Goal: Task Accomplishment & Management: Manage account settings

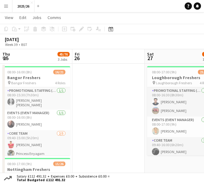
click at [140, 37] on div "[DATE] Week 39 • BST" at bounding box center [102, 41] width 204 height 15
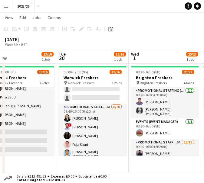
drag, startPoint x: 170, startPoint y: 97, endPoint x: 73, endPoint y: 108, distance: 97.6
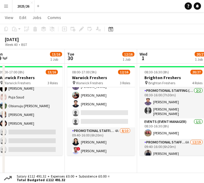
scroll to position [0, 222]
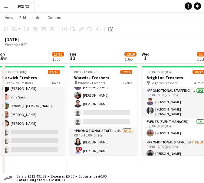
drag, startPoint x: 119, startPoint y: 114, endPoint x: 137, endPoint y: 97, distance: 25.0
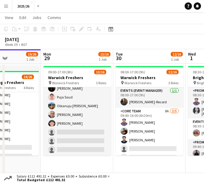
scroll to position [0, 161]
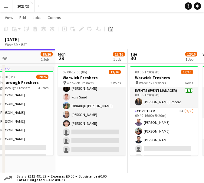
drag, startPoint x: 80, startPoint y: 128, endPoint x: 140, endPoint y: 129, distance: 60.8
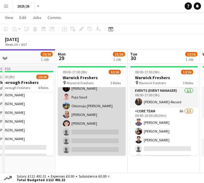
click at [107, 141] on app-card-role "Promotional Staffing (Brand Ambassadors) 8A [DATE] 10:40-16:00 (5h20m) [PERSON_…" at bounding box center [92, 105] width 68 height 99
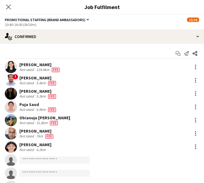
scroll to position [108, 0]
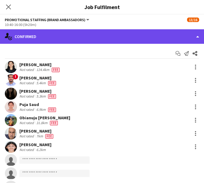
click at [43, 33] on div "single-neutral-actions-check-2 Confirmed" at bounding box center [102, 36] width 204 height 15
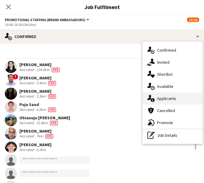
click at [176, 99] on div "single-neutral-actions-information Applicants" at bounding box center [172, 99] width 60 height 12
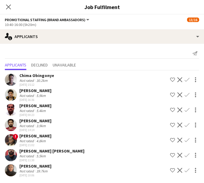
click at [184, 154] on app-icon "Confirm" at bounding box center [186, 155] width 5 height 5
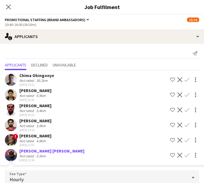
scroll to position [82, 0]
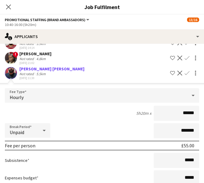
click at [185, 116] on input "******" at bounding box center [176, 113] width 45 height 15
type input "******"
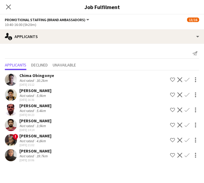
scroll to position [0, 0]
click at [7, 10] on app-icon "Close pop-in" at bounding box center [8, 7] width 9 height 9
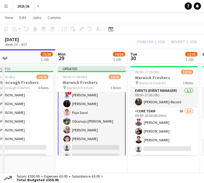
click at [149, 39] on div "Publish 1 job Revert 1 job" at bounding box center [167, 41] width 74 height 7
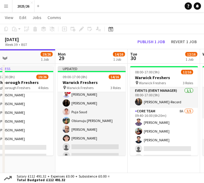
scroll to position [107, 0]
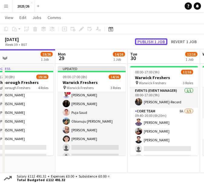
click at [149, 39] on button "Publish 1 job" at bounding box center [151, 41] width 32 height 7
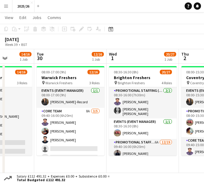
drag, startPoint x: 172, startPoint y: 145, endPoint x: 79, endPoint y: 131, distance: 93.8
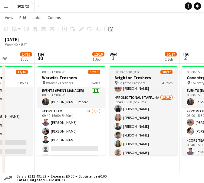
scroll to position [41, 0]
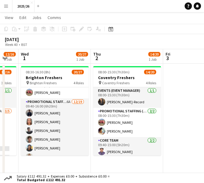
drag, startPoint x: 173, startPoint y: 124, endPoint x: 91, endPoint y: 118, distance: 81.8
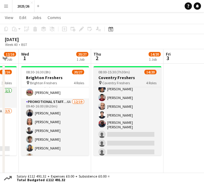
scroll to position [131, 0]
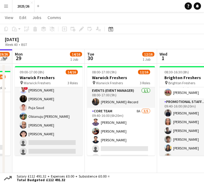
drag, startPoint x: 89, startPoint y: 124, endPoint x: 152, endPoint y: 166, distance: 76.1
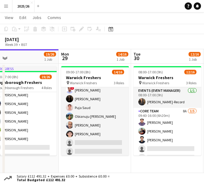
scroll to position [0, 155]
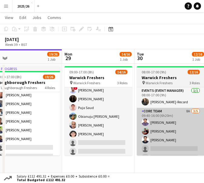
drag, startPoint x: 60, startPoint y: 149, endPoint x: 148, endPoint y: 139, distance: 87.9
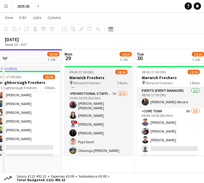
scroll to position [69, 0]
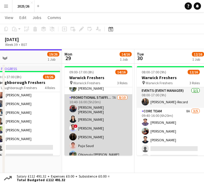
click at [81, 113] on app-card-role "Promotional Staffing (Brand Ambassadors) 7A [DATE] 10:40-16:00 (5h20m) [PERSON_…" at bounding box center [98, 144] width 68 height 101
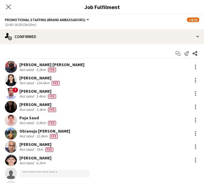
click at [56, 89] on div "[PERSON_NAME]" at bounding box center [38, 91] width 38 height 5
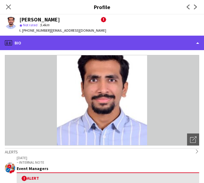
click at [120, 36] on div "profile Bio" at bounding box center [102, 43] width 204 height 15
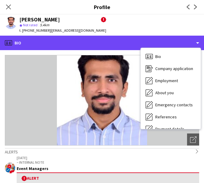
scroll to position [69, 0]
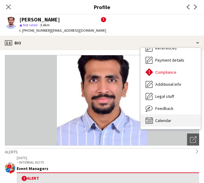
click at [192, 118] on div "Calendar Calendar" at bounding box center [171, 121] width 60 height 12
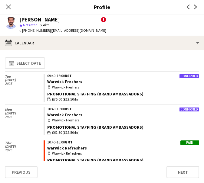
scroll to position [10, 0]
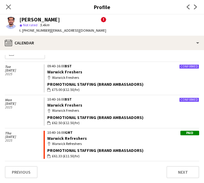
click at [10, 11] on div "Close pop-in" at bounding box center [8, 7] width 17 height 14
click at [10, 7] on icon "Close pop-in" at bounding box center [8, 7] width 6 height 6
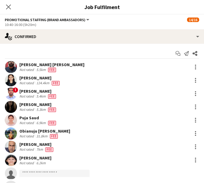
click at [5, 12] on div "Close pop-in" at bounding box center [8, 7] width 17 height 14
click at [6, 10] on app-icon "Close pop-in" at bounding box center [8, 7] width 9 height 9
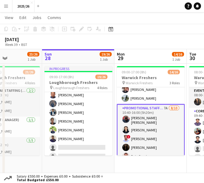
scroll to position [0, 174]
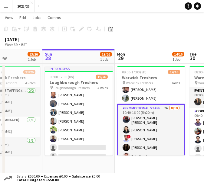
drag, startPoint x: 99, startPoint y: 129, endPoint x: 151, endPoint y: 129, distance: 52.6
click at [170, 130] on app-card-role "Promotional Staffing (Brand Ambassadors) 7A [DATE] 10:40-16:00 (5h20m) [PERSON_…" at bounding box center [151, 155] width 68 height 102
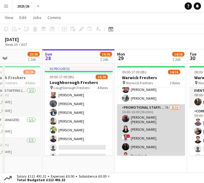
click at [155, 123] on app-card-role "Promotional Staffing (Brand Ambassadors) 7A [DATE] 10:40-16:00 (5h20m) [PERSON_…" at bounding box center [151, 154] width 68 height 101
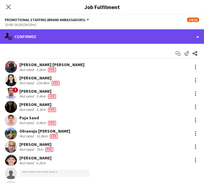
click at [170, 37] on div "single-neutral-actions-check-2 Confirmed" at bounding box center [102, 36] width 204 height 15
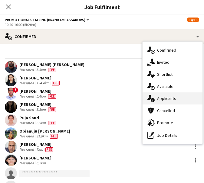
click at [170, 100] on span "Applicants" at bounding box center [166, 98] width 19 height 5
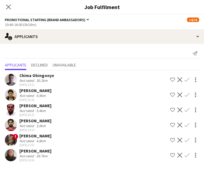
click at [75, 78] on div "Chima Obingonye Not rated 30.2km [DATE] 15:12 Shortlist crew Decline Confirm" at bounding box center [102, 80] width 204 height 14
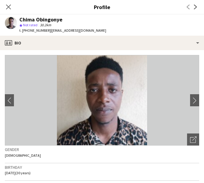
click at [110, 34] on app-profile-header "Chima Obingonye star Not rated 30.2km t. [PHONE_NUMBER] | [EMAIL_ADDRESS][DOMAI…" at bounding box center [102, 25] width 204 height 21
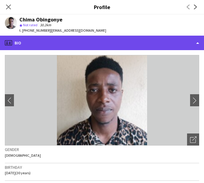
click at [112, 41] on div "profile Bio" at bounding box center [102, 43] width 204 height 15
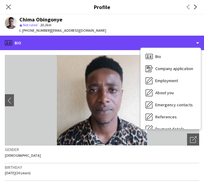
scroll to position [69, 0]
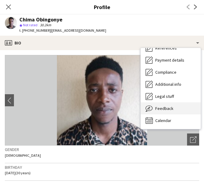
click at [184, 111] on div "Feedback Feedback" at bounding box center [171, 108] width 60 height 12
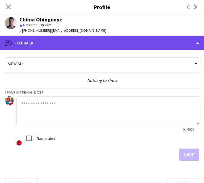
click at [167, 49] on div "bubble-pencil Feedback" at bounding box center [102, 43] width 204 height 15
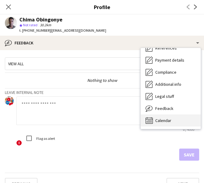
click at [181, 119] on div "Calendar Calendar" at bounding box center [171, 121] width 60 height 12
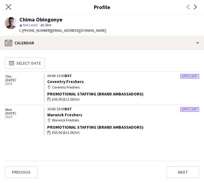
click at [8, 10] on app-icon "Close pop-in" at bounding box center [8, 7] width 9 height 9
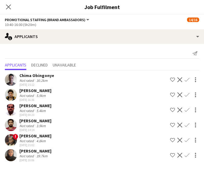
click at [44, 95] on div "5.9km" at bounding box center [41, 95] width 12 height 5
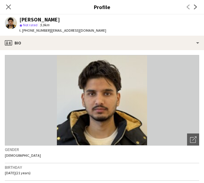
click at [34, 53] on app-crew-profile-bio "Open photos pop-in Gender [DEMOGRAPHIC_DATA] Birthday [DEMOGRAPHIC_DATA] (21 ye…" at bounding box center [102, 116] width 204 height 133
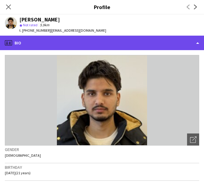
click at [30, 45] on div "profile Bio" at bounding box center [102, 43] width 204 height 15
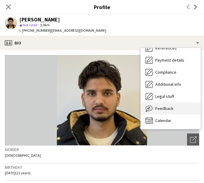
click at [169, 109] on span "Feedback" at bounding box center [164, 108] width 18 height 5
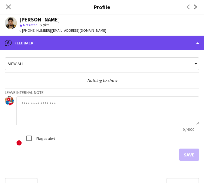
click at [143, 43] on div "bubble-pencil Feedback" at bounding box center [102, 43] width 204 height 15
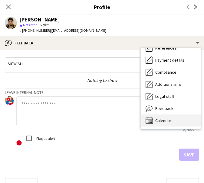
click at [194, 119] on div "Calendar Calendar" at bounding box center [171, 121] width 60 height 12
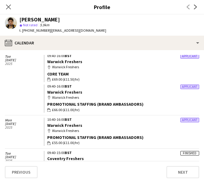
scroll to position [107, 0]
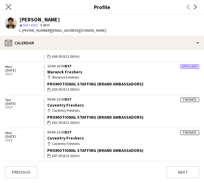
click at [11, 10] on icon "Close pop-in" at bounding box center [8, 7] width 6 height 6
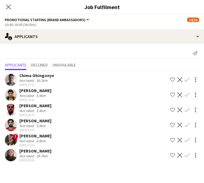
click at [45, 109] on div "5.4km" at bounding box center [41, 111] width 12 height 5
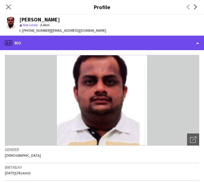
click at [109, 46] on div "profile Bio" at bounding box center [102, 43] width 204 height 15
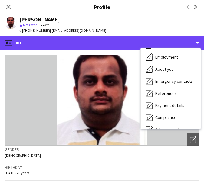
scroll to position [69, 0]
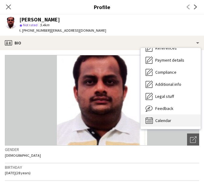
click at [184, 115] on div "Calendar Calendar" at bounding box center [171, 121] width 60 height 12
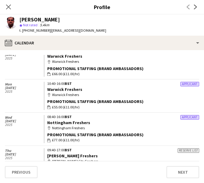
scroll to position [39, 0]
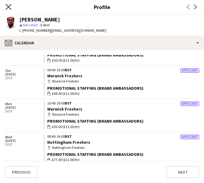
click at [9, 9] on icon "Close pop-in" at bounding box center [8, 7] width 6 height 6
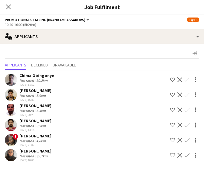
click at [45, 125] on div "3.9km" at bounding box center [41, 126] width 12 height 5
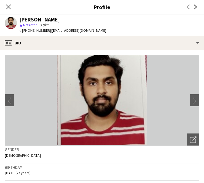
click at [131, 51] on app-crew-profile-bio "chevron-left chevron-right Open photos pop-in Gender [DEMOGRAPHIC_DATA] Birthda…" at bounding box center [102, 116] width 204 height 133
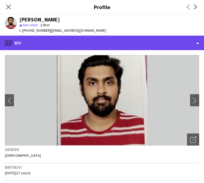
click at [140, 48] on div "profile Bio" at bounding box center [102, 43] width 204 height 15
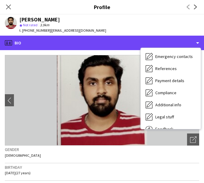
scroll to position [69, 0]
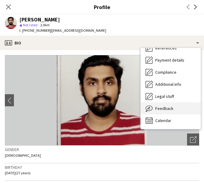
click at [174, 105] on div "Feedback Feedback" at bounding box center [171, 108] width 60 height 12
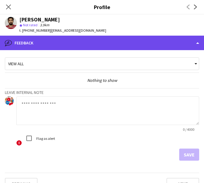
click at [169, 48] on div "bubble-pencil Feedback" at bounding box center [102, 43] width 204 height 15
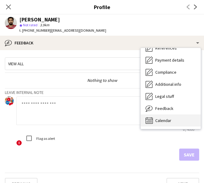
click at [190, 121] on div "Calendar Calendar" at bounding box center [171, 121] width 60 height 12
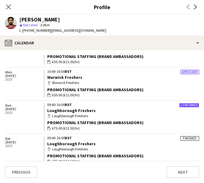
scroll to position [31, 0]
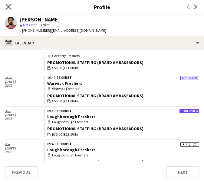
click at [6, 9] on icon "Close pop-in" at bounding box center [8, 7] width 6 height 6
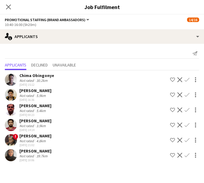
click at [60, 137] on div "! [PERSON_NAME] Not rated 4.8km [DATE] 21:02 Shortlist crew Decline Confirm" at bounding box center [102, 140] width 204 height 14
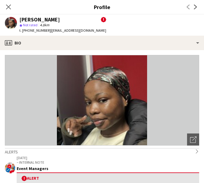
click at [99, 58] on img at bounding box center [102, 100] width 194 height 91
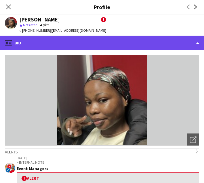
click at [89, 46] on div "profile Bio" at bounding box center [102, 43] width 204 height 15
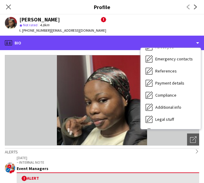
scroll to position [69, 0]
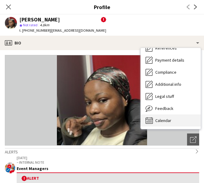
click at [177, 124] on div "Calendar Calendar" at bounding box center [171, 121] width 60 height 12
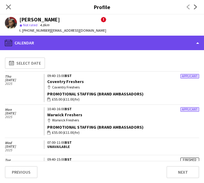
click at [104, 40] on div "calendar-full Calendar" at bounding box center [102, 43] width 204 height 15
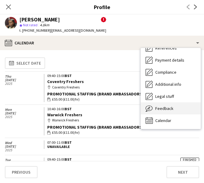
click at [174, 108] on div "Feedback Feedback" at bounding box center [171, 108] width 60 height 12
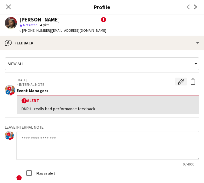
click at [178, 85] on app-icon "Edit alert" at bounding box center [181, 82] width 6 height 6
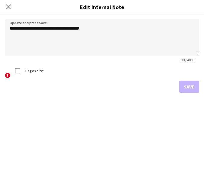
click at [4, 9] on div "Close pop-in" at bounding box center [8, 7] width 17 height 14
click at [8, 8] on icon "Close pop-in" at bounding box center [8, 7] width 6 height 6
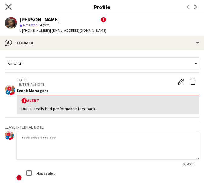
click at [9, 8] on icon "Close pop-in" at bounding box center [8, 7] width 6 height 6
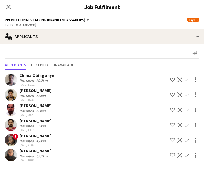
click at [41, 153] on div "[PERSON_NAME]" at bounding box center [35, 150] width 32 height 5
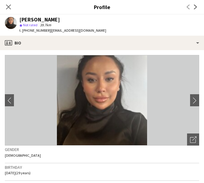
click at [111, 51] on app-crew-profile-bio "chevron-left chevron-right Open photos pop-in Gender [DEMOGRAPHIC_DATA] Birthda…" at bounding box center [102, 116] width 204 height 133
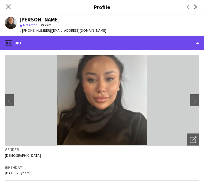
click at [110, 46] on div "profile Bio" at bounding box center [102, 43] width 204 height 15
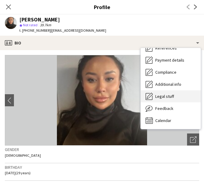
click at [174, 102] on div "Legal stuff Legal stuff" at bounding box center [171, 96] width 60 height 12
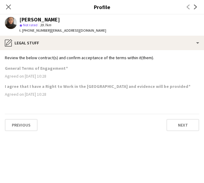
click at [149, 27] on app-profile-header "[PERSON_NAME] star Not rated 39.7km t. [PHONE_NUMBER] | [EMAIL_ADDRESS][DOMAIN_…" at bounding box center [102, 25] width 204 height 21
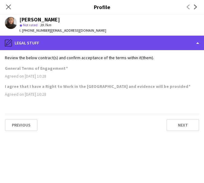
click at [158, 39] on div "pencil4 Legal stuff" at bounding box center [102, 43] width 204 height 15
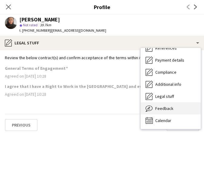
click at [171, 107] on span "Feedback" at bounding box center [164, 108] width 18 height 5
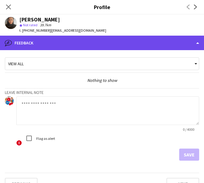
click at [152, 45] on div "bubble-pencil Feedback" at bounding box center [102, 43] width 204 height 15
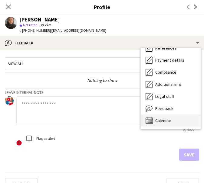
click at [187, 120] on div "Calendar Calendar" at bounding box center [171, 121] width 60 height 12
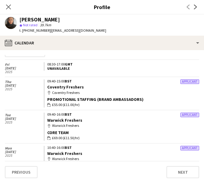
scroll to position [0, 0]
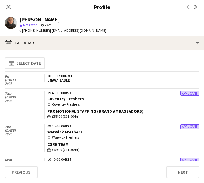
click at [161, 56] on div "calendar-full Select date" at bounding box center [102, 63] width 194 height 16
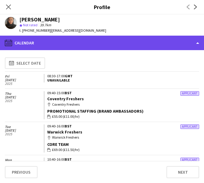
click at [158, 44] on div "calendar-full Calendar" at bounding box center [102, 43] width 204 height 15
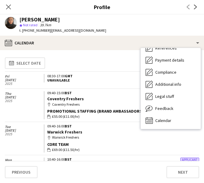
click at [87, 111] on div "Promotional Staffing (Brand Ambassadors)" at bounding box center [123, 111] width 152 height 5
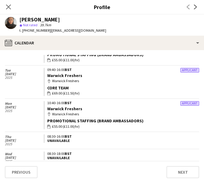
scroll to position [73, 0]
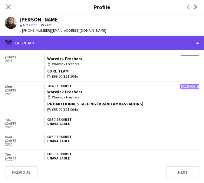
click at [149, 45] on div "calendar-full Calendar" at bounding box center [102, 43] width 204 height 15
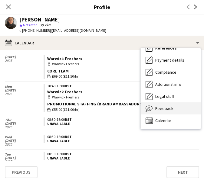
click at [178, 104] on div "Feedback Feedback" at bounding box center [171, 108] width 60 height 12
